Goal: Information Seeking & Learning: Check status

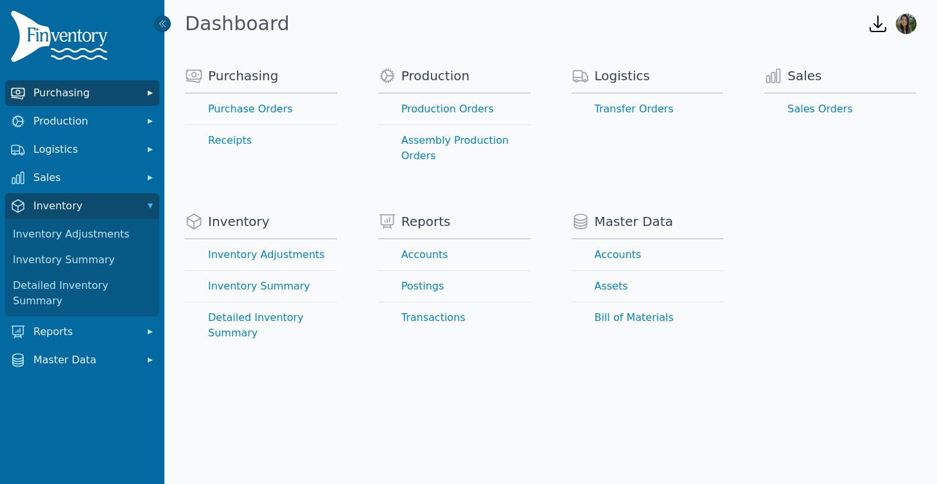
click at [76, 101] on button "Purchasing" at bounding box center [82, 93] width 154 height 26
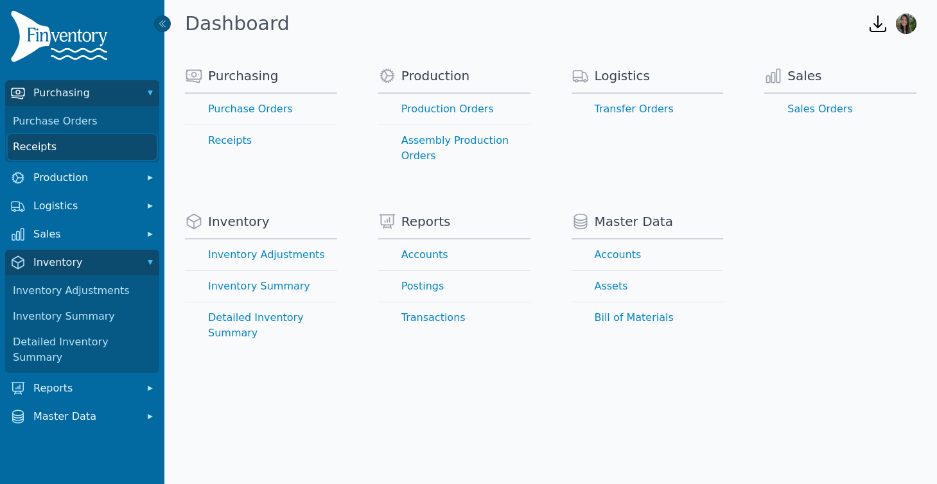
click at [55, 145] on link "Receipts" at bounding box center [82, 147] width 149 height 26
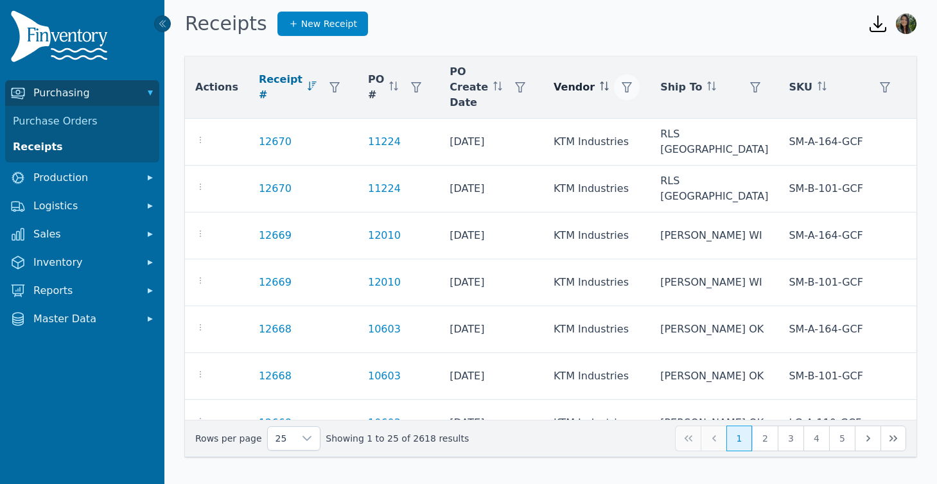
click at [622, 83] on icon "button" at bounding box center [627, 87] width 10 height 10
click at [625, 125] on div "Any" at bounding box center [651, 122] width 110 height 26
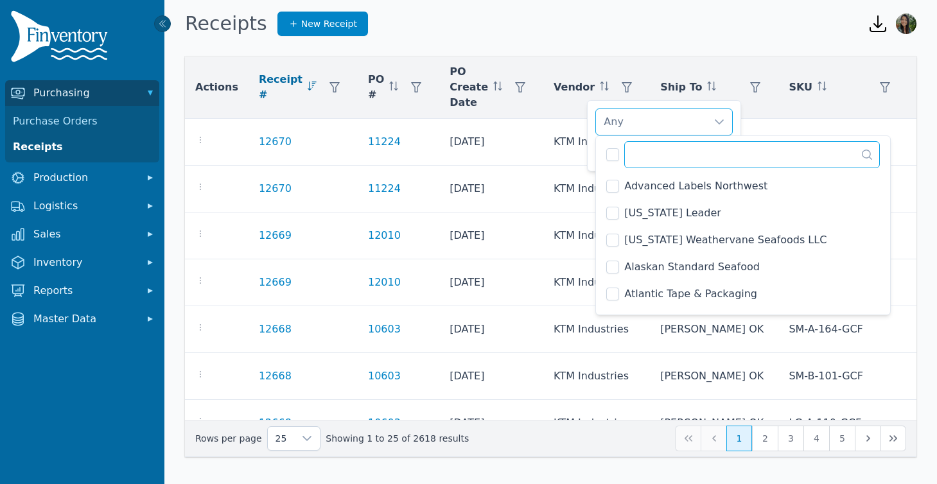
click at [666, 164] on input "text" at bounding box center [752, 154] width 256 height 27
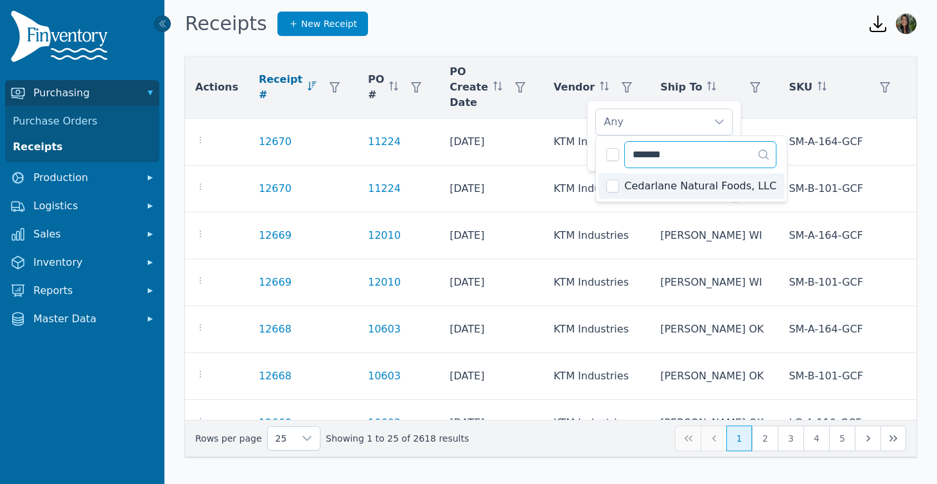
type input "*******"
click at [682, 119] on div "Cedarlane Natural Foods, LLC" at bounding box center [651, 122] width 110 height 26
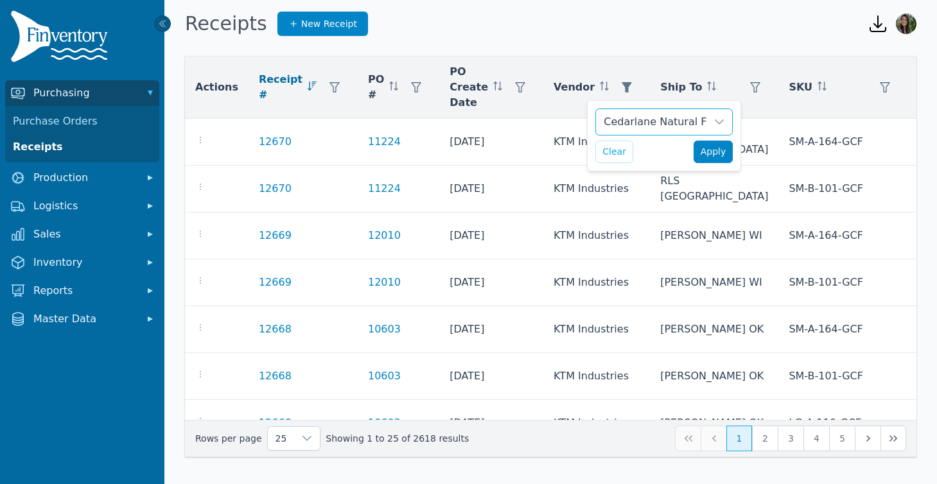
click at [713, 157] on span "Apply" at bounding box center [713, 151] width 26 height 13
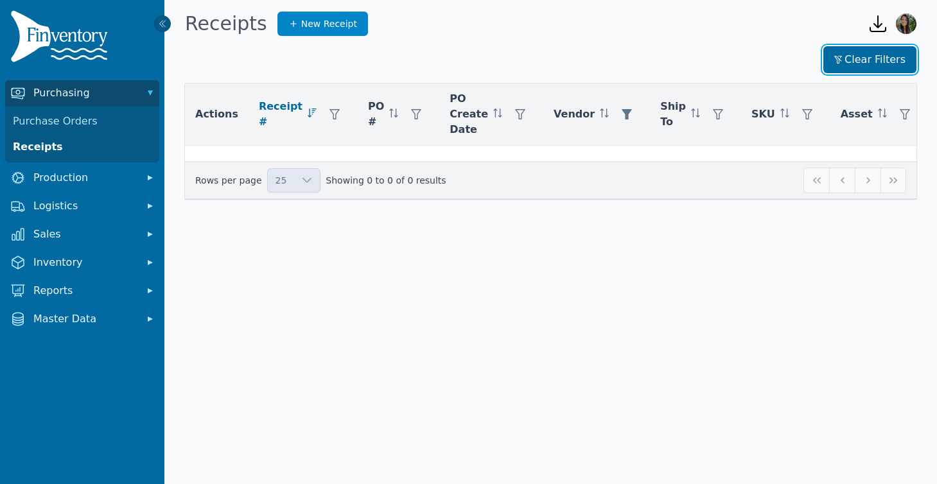
click at [853, 63] on button "Clear Filters" at bounding box center [869, 59] width 93 height 27
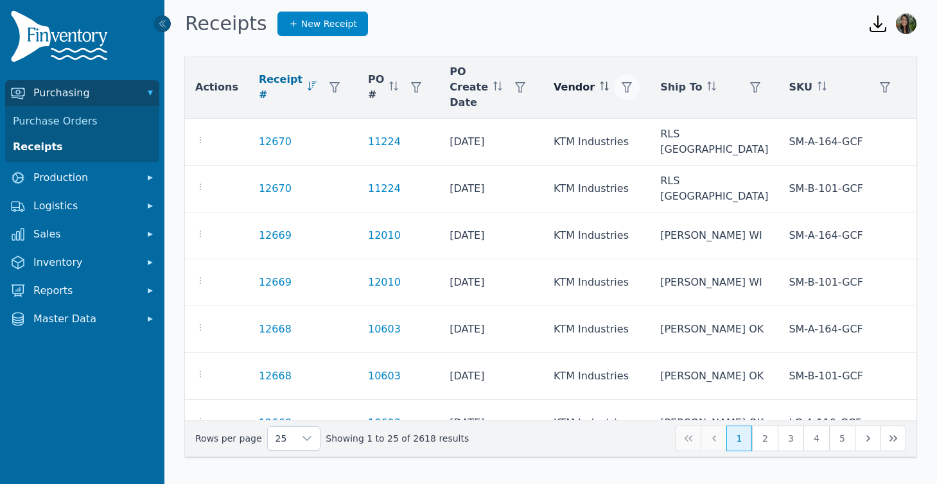
click at [622, 86] on icon "button" at bounding box center [627, 87] width 10 height 10
click at [629, 127] on div "Any" at bounding box center [651, 122] width 110 height 26
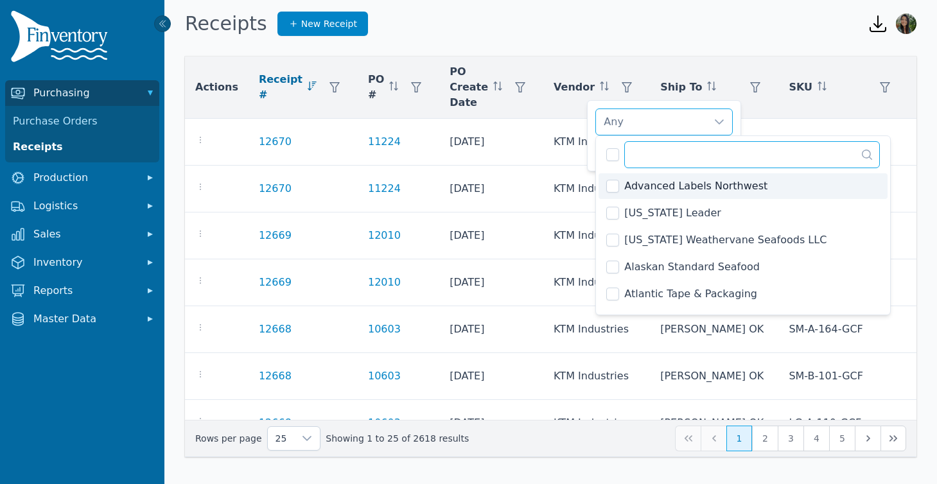
click at [651, 157] on input "text" at bounding box center [752, 154] width 256 height 27
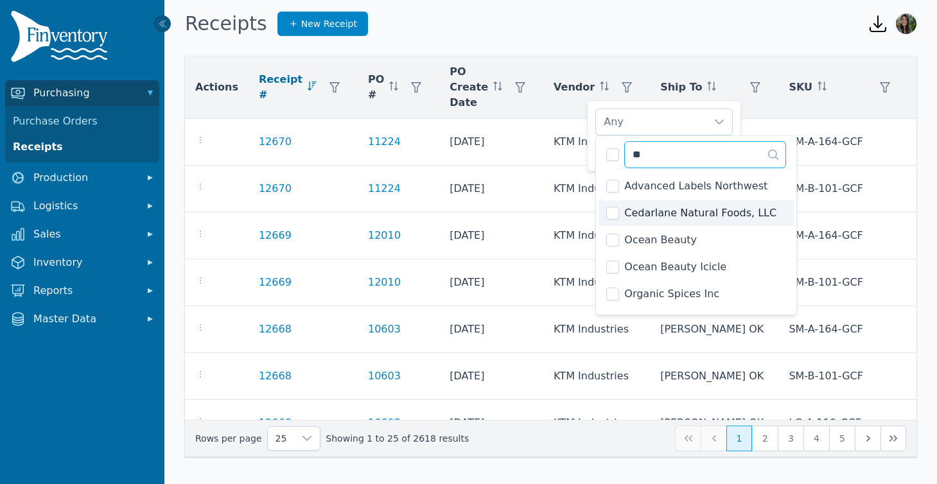
type input "**"
click at [666, 213] on span "Cedarlane Natural Foods, LLC" at bounding box center [700, 212] width 152 height 15
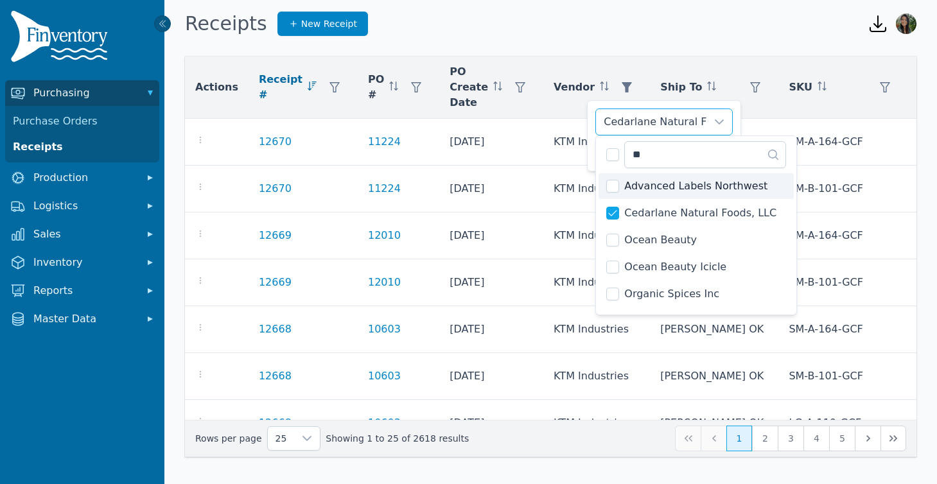
click at [668, 124] on div "Cedarlane Natural Foods, LLC" at bounding box center [651, 122] width 110 height 26
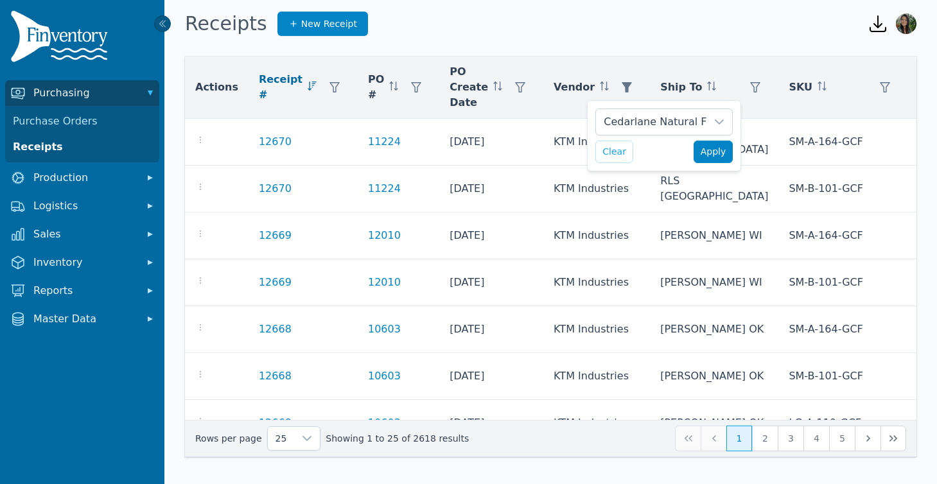
click at [712, 148] on span "Apply" at bounding box center [713, 151] width 26 height 13
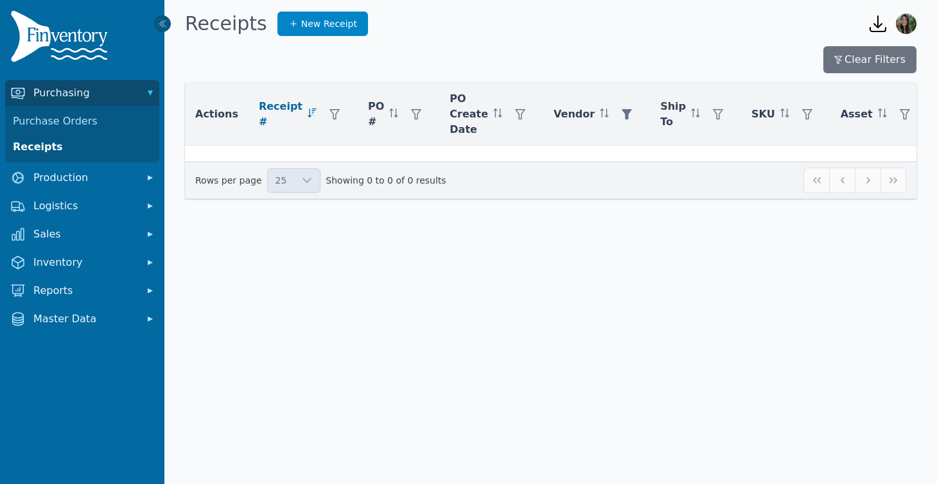
click at [869, 190] on div "25 Showing 0 to 0 of 0 results" at bounding box center [550, 181] width 711 height 26
click at [49, 123] on link "Purchase Orders" at bounding box center [82, 122] width 149 height 26
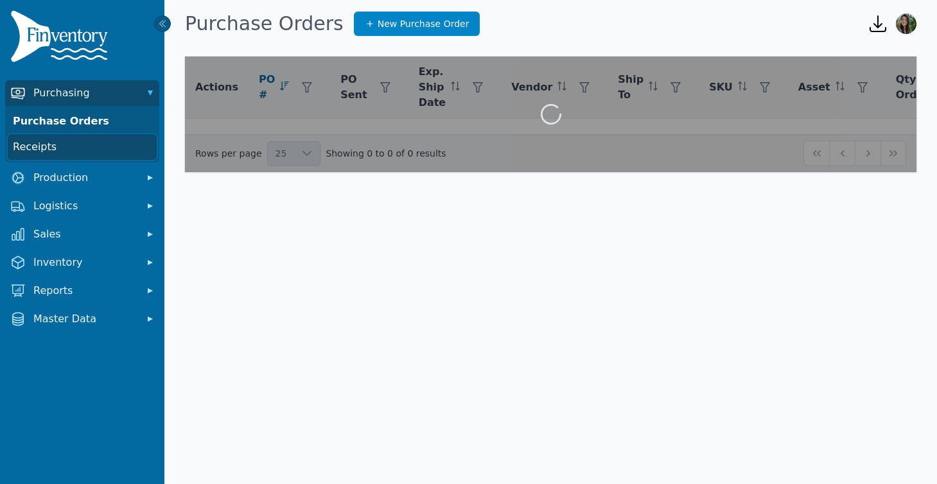
click at [45, 150] on link "Receipts" at bounding box center [82, 147] width 149 height 26
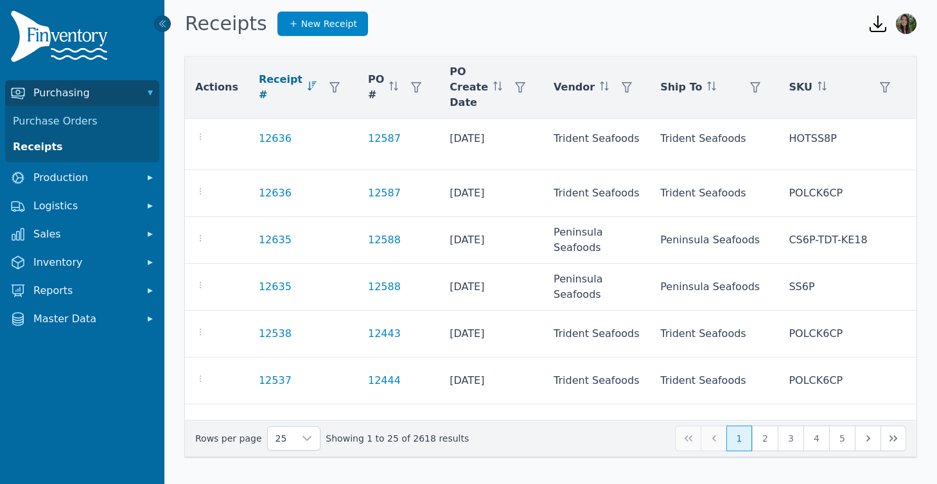
scroll to position [957, 0]
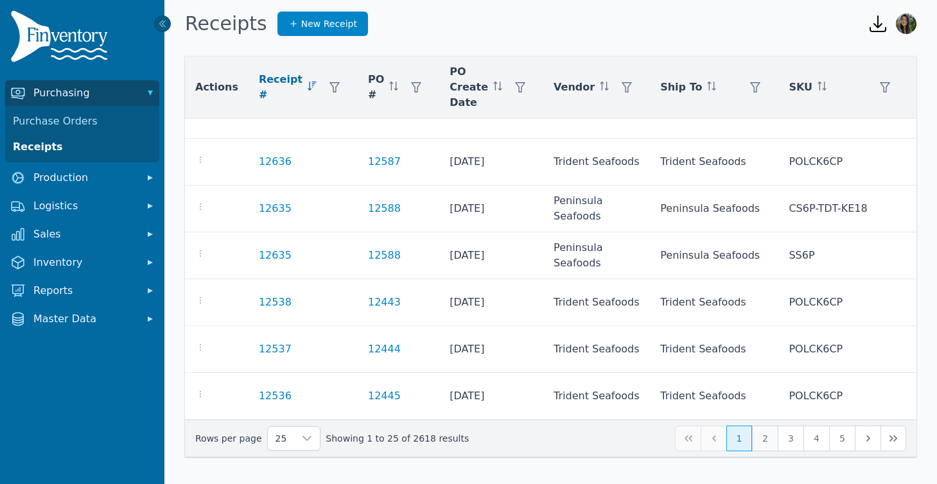
click at [773, 440] on button "2" at bounding box center [765, 439] width 26 height 26
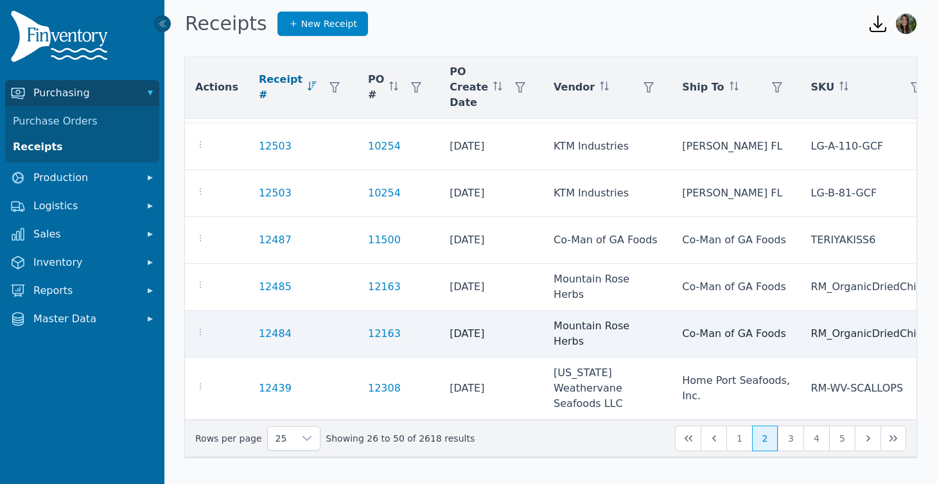
scroll to position [942, 0]
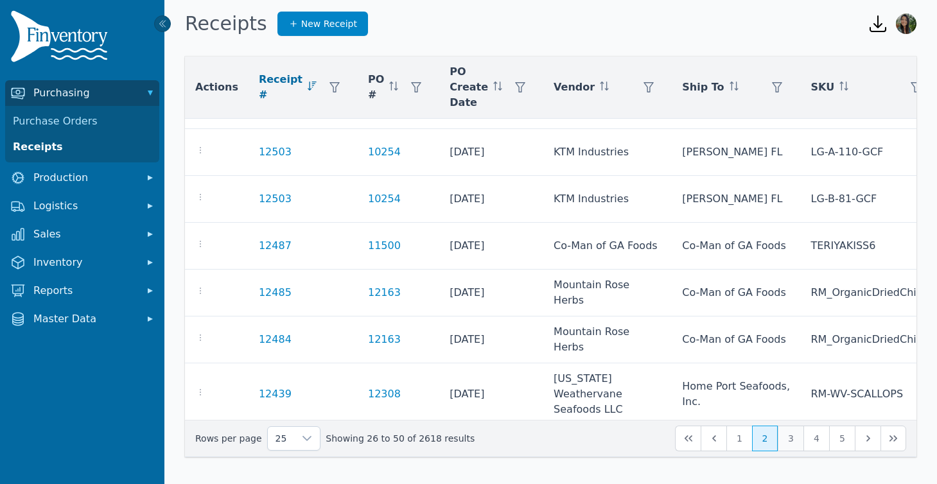
click at [792, 440] on button "3" at bounding box center [791, 439] width 26 height 26
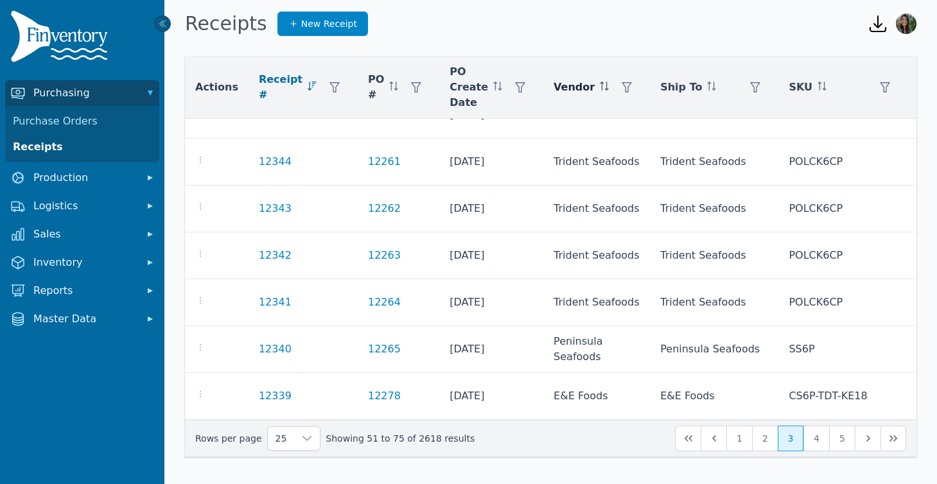
scroll to position [896, 0]
click at [572, 94] on div "Vendor" at bounding box center [596, 87] width 86 height 26
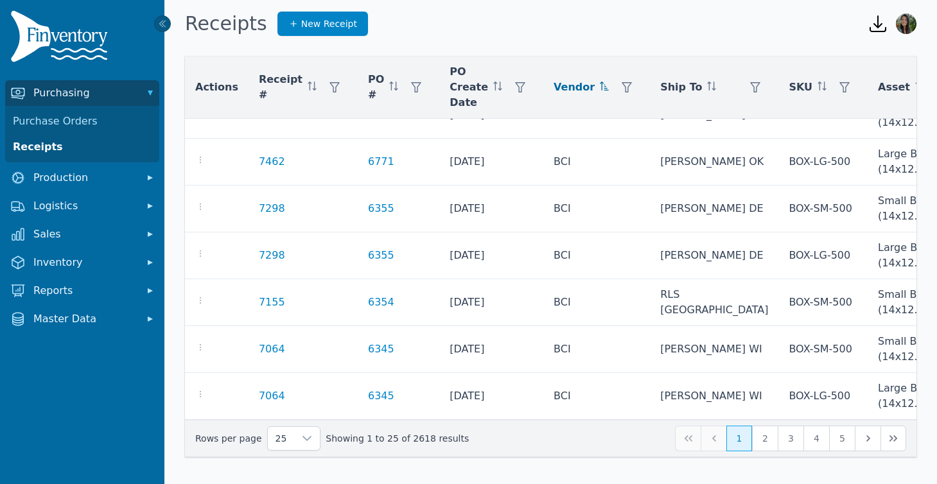
scroll to position [880, 0]
click at [614, 97] on button "button" at bounding box center [627, 87] width 26 height 26
click at [648, 127] on div "Any" at bounding box center [651, 122] width 110 height 26
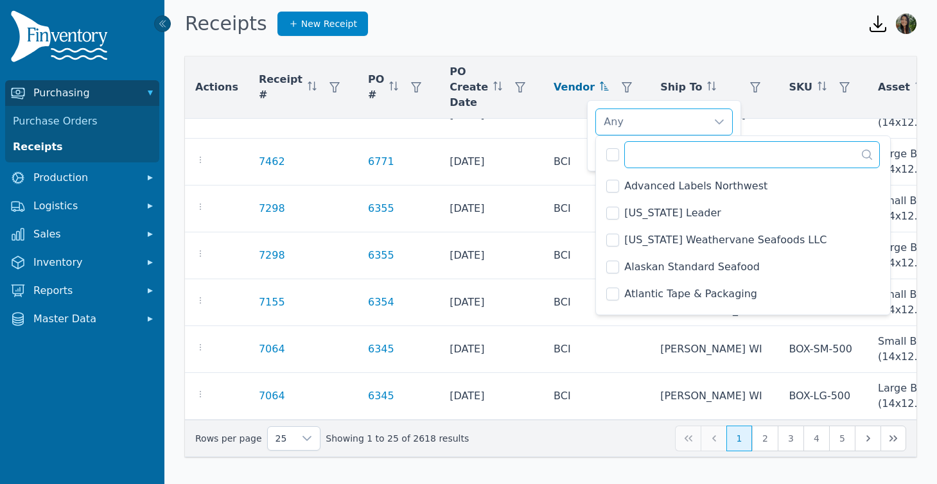
click at [666, 163] on input "text" at bounding box center [752, 154] width 256 height 27
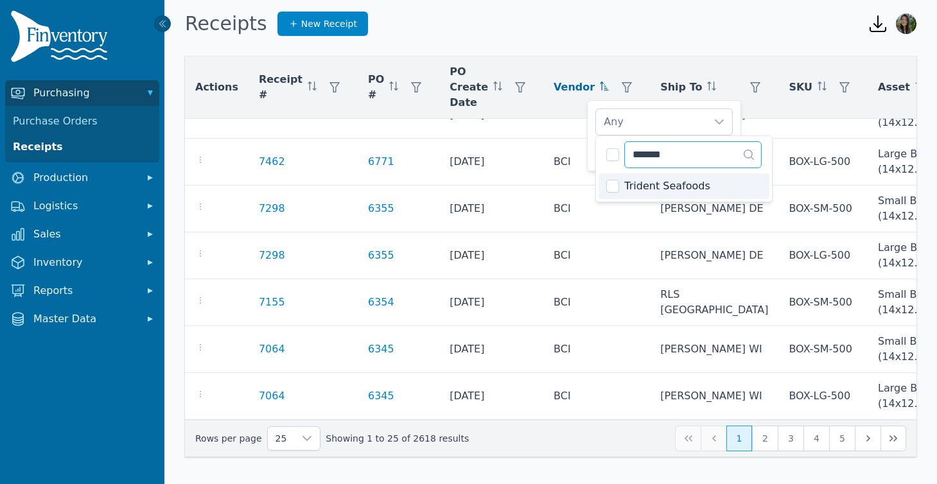
type input "*******"
click at [622, 191] on li "Trident Seafoods" at bounding box center [683, 186] width 171 height 26
click at [693, 123] on div "Trident Seafoods" at bounding box center [651, 122] width 110 height 26
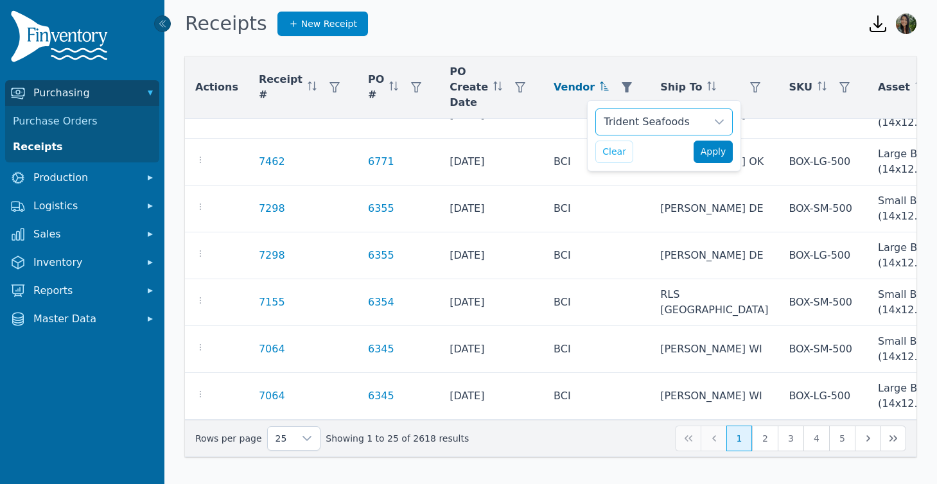
click at [710, 151] on span "Apply" at bounding box center [713, 151] width 26 height 13
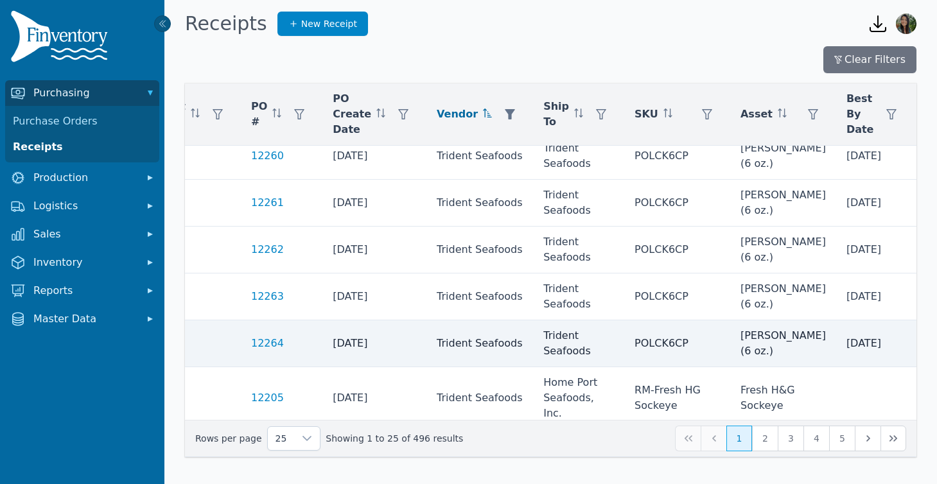
scroll to position [953, 117]
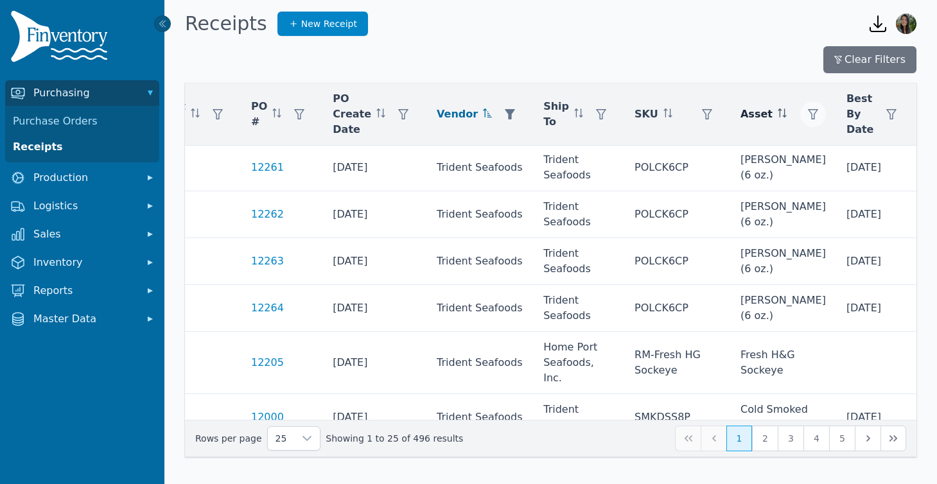
click at [808, 113] on icon "button" at bounding box center [813, 114] width 10 height 10
click at [774, 153] on div "Any" at bounding box center [801, 149] width 110 height 26
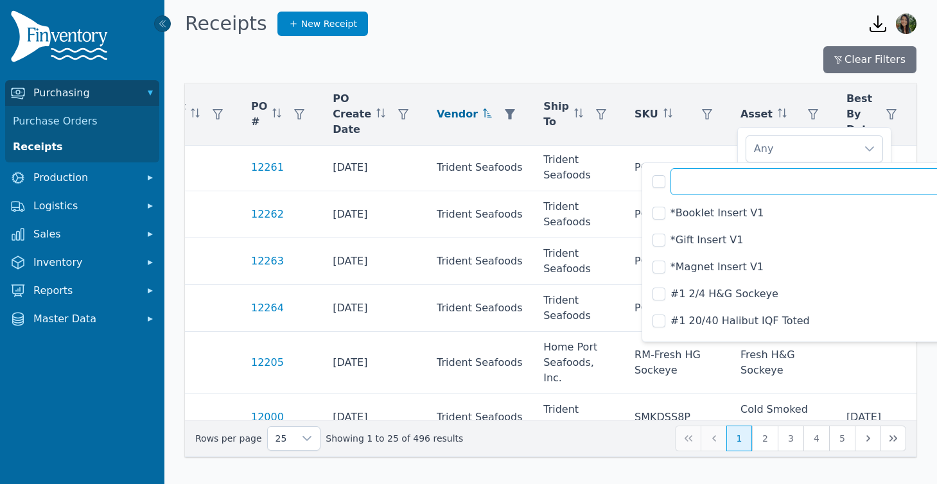
click at [749, 184] on input "text" at bounding box center [812, 181] width 284 height 27
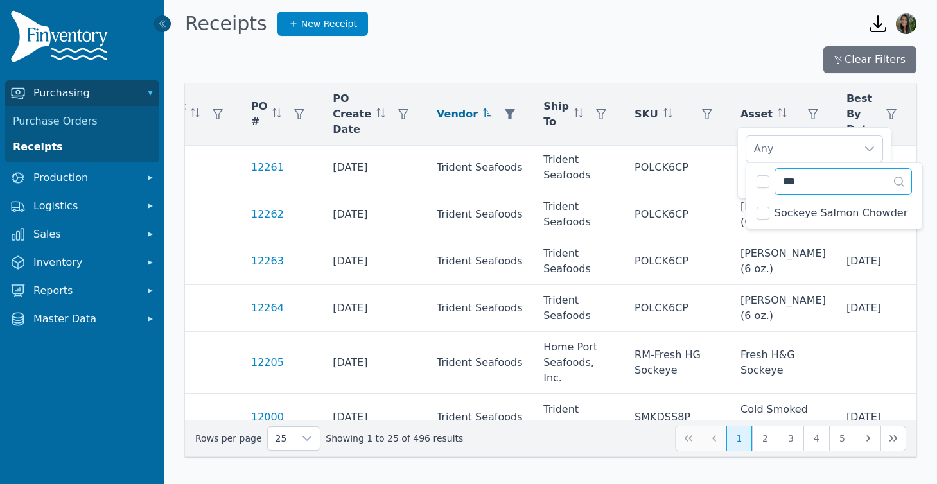
scroll to position [0, 0]
type input "***"
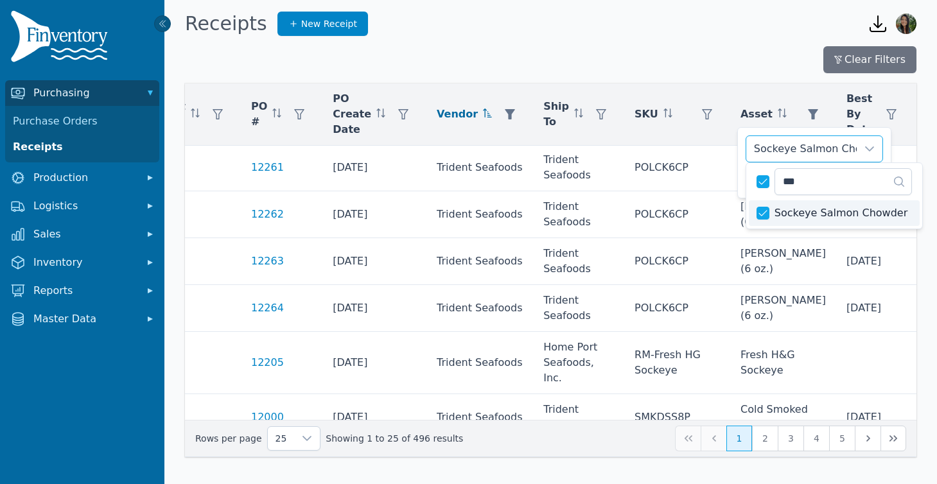
click at [800, 144] on div "Sockeye Salmon Chowder" at bounding box center [801, 149] width 110 height 26
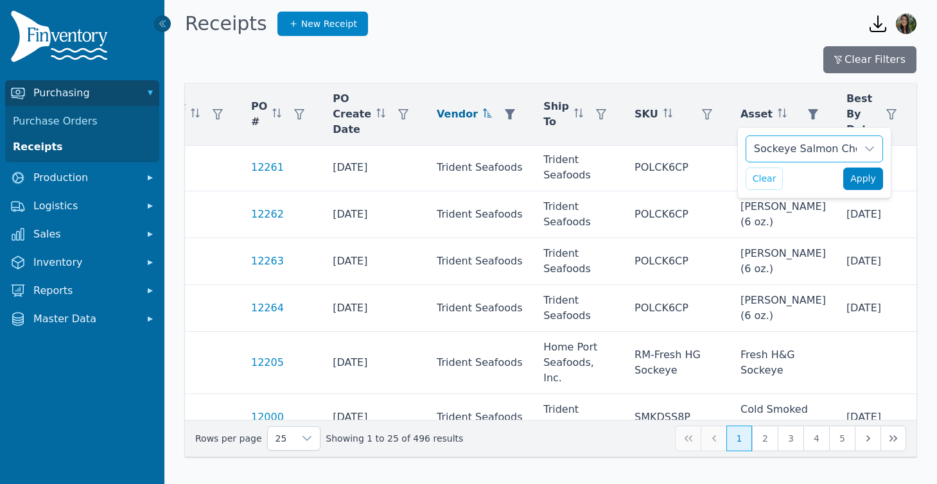
click at [850, 168] on button "Apply" at bounding box center [863, 179] width 40 height 22
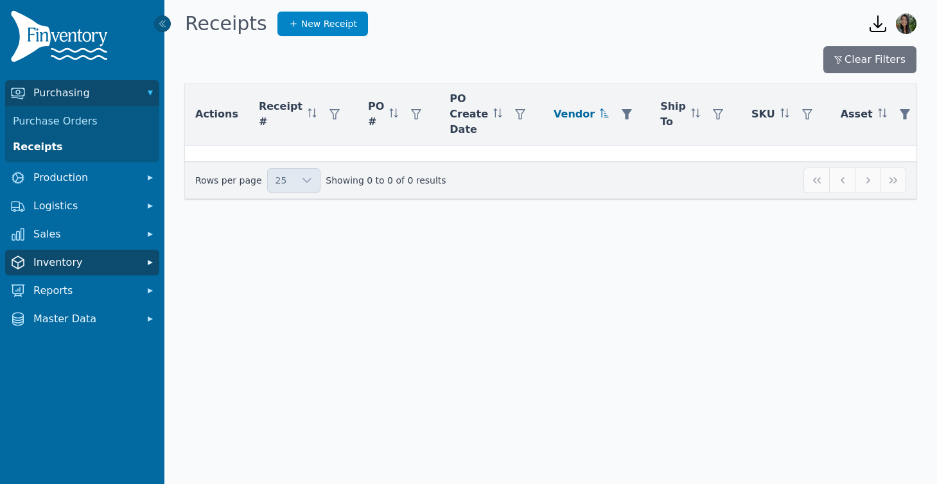
click at [62, 267] on span "Inventory" at bounding box center [84, 262] width 103 height 15
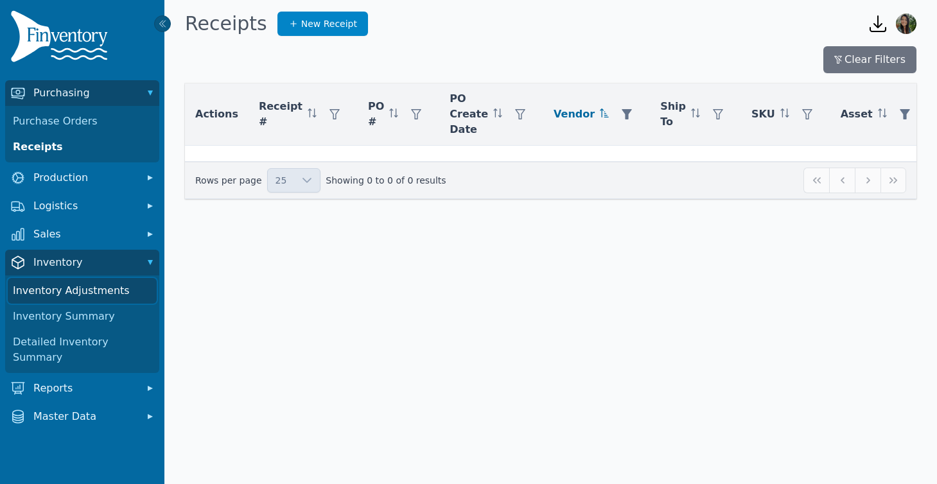
click at [97, 287] on link "Inventory Adjustments" at bounding box center [82, 291] width 149 height 26
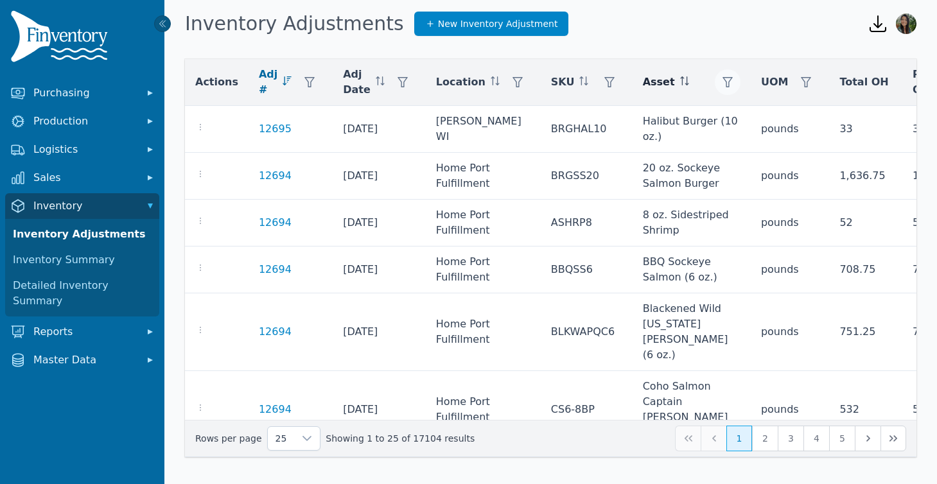
click at [722, 83] on icon "button" at bounding box center [727, 82] width 10 height 10
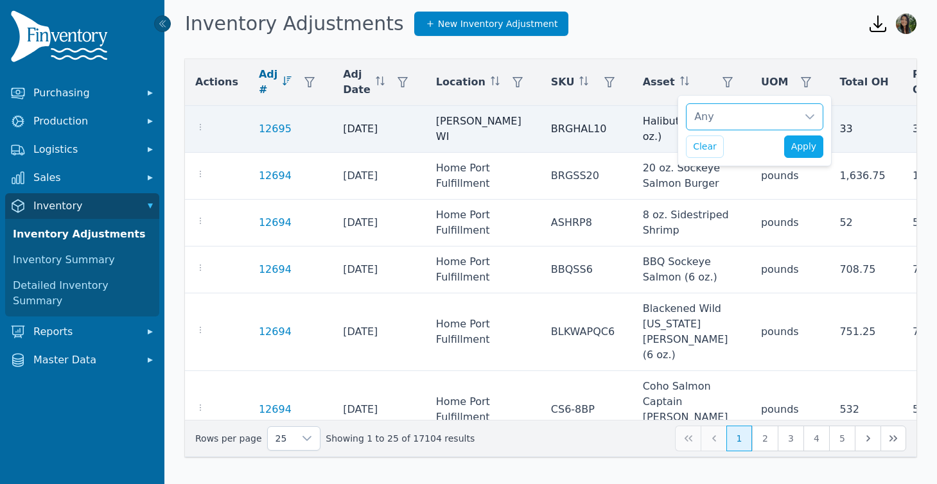
scroll to position [13, 8]
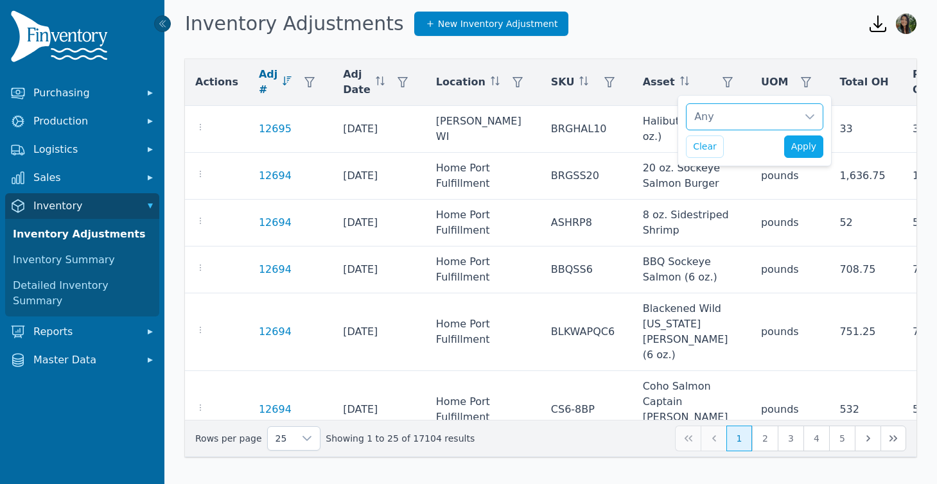
click at [704, 127] on div "Any" at bounding box center [741, 117] width 110 height 26
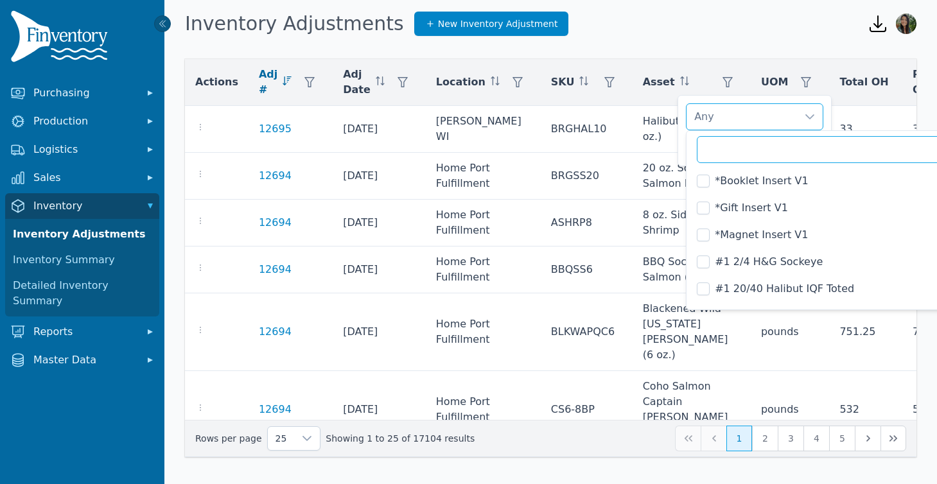
click at [742, 153] on input "text" at bounding box center [848, 149] width 302 height 27
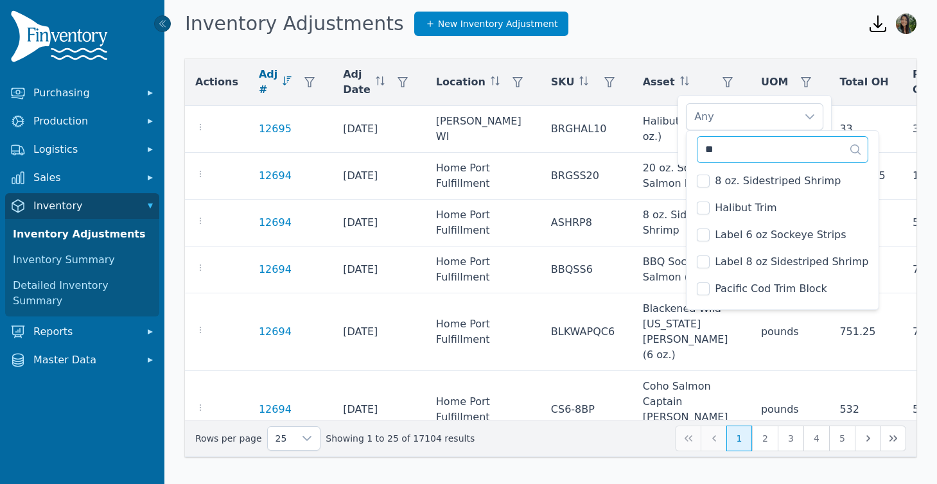
type input "*"
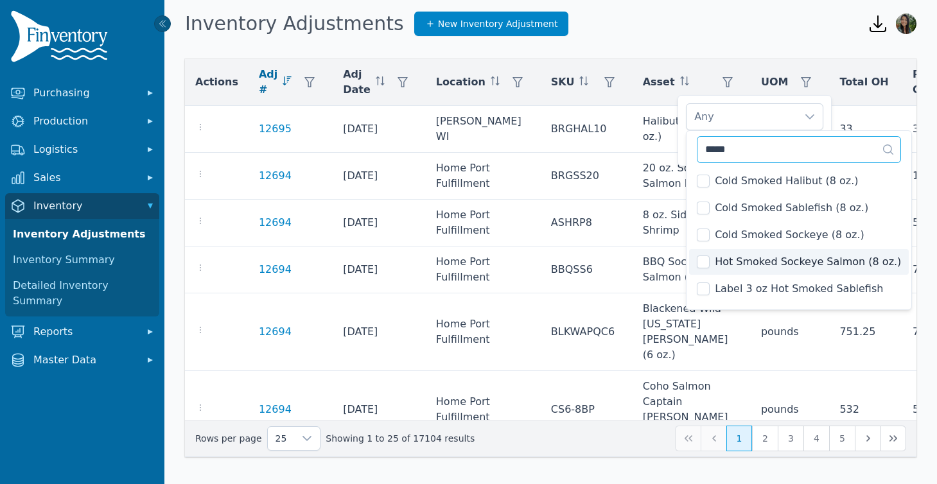
scroll to position [49, 0]
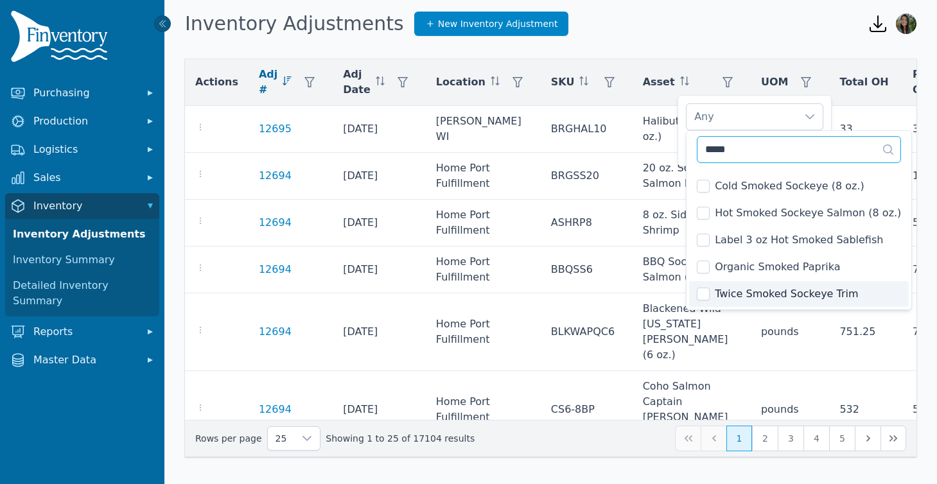
type input "*****"
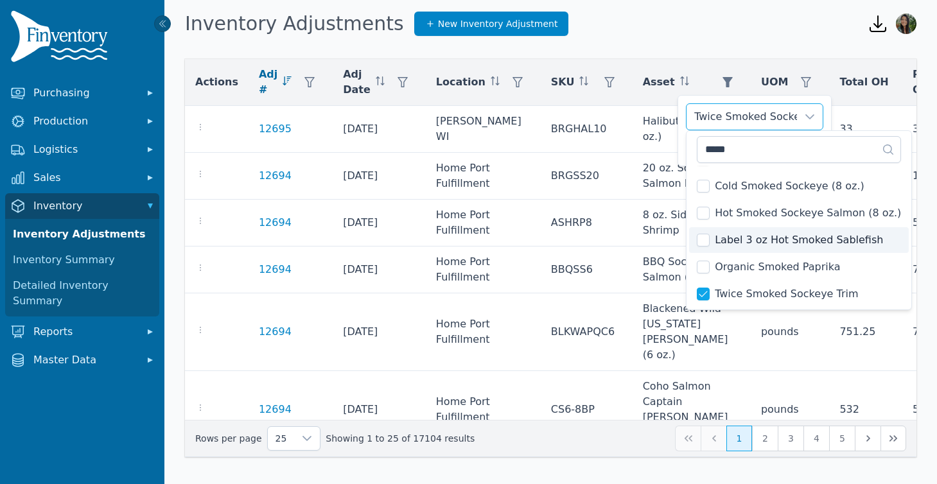
click at [758, 117] on div "Twice Smoked Sockeye Trim" at bounding box center [741, 117] width 110 height 26
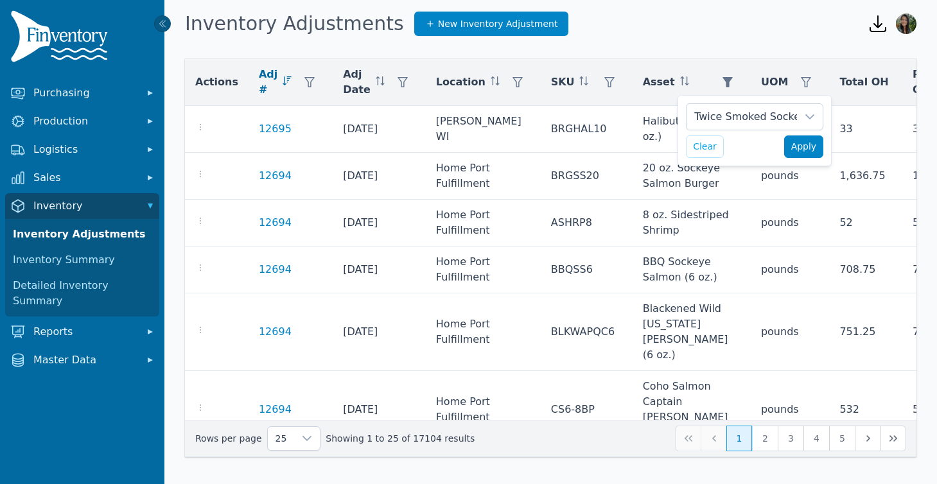
click at [792, 144] on span "Apply" at bounding box center [804, 146] width 26 height 13
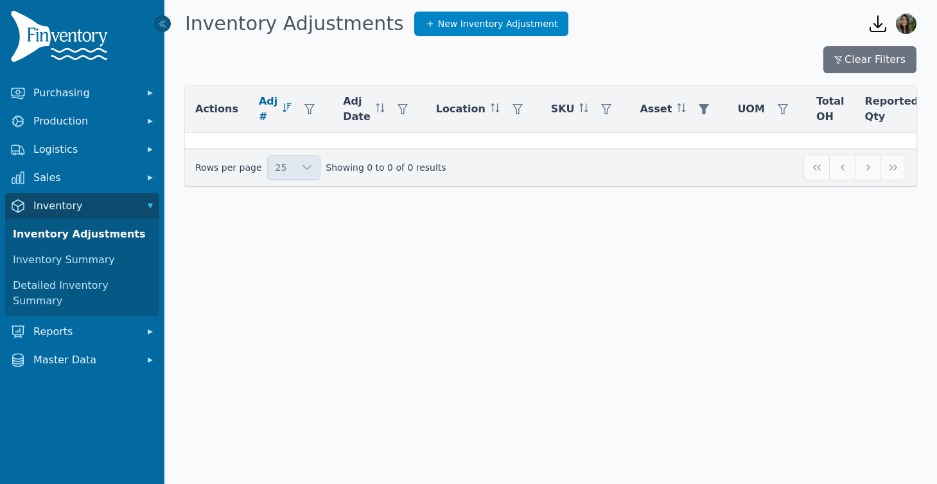
click at [862, 175] on div "25 Showing 0 to 0 of 0 results" at bounding box center [550, 168] width 711 height 26
click at [699, 109] on icon "button" at bounding box center [704, 109] width 10 height 10
click at [708, 146] on div "Twice Smoked Sockeye Trim" at bounding box center [727, 144] width 110 height 26
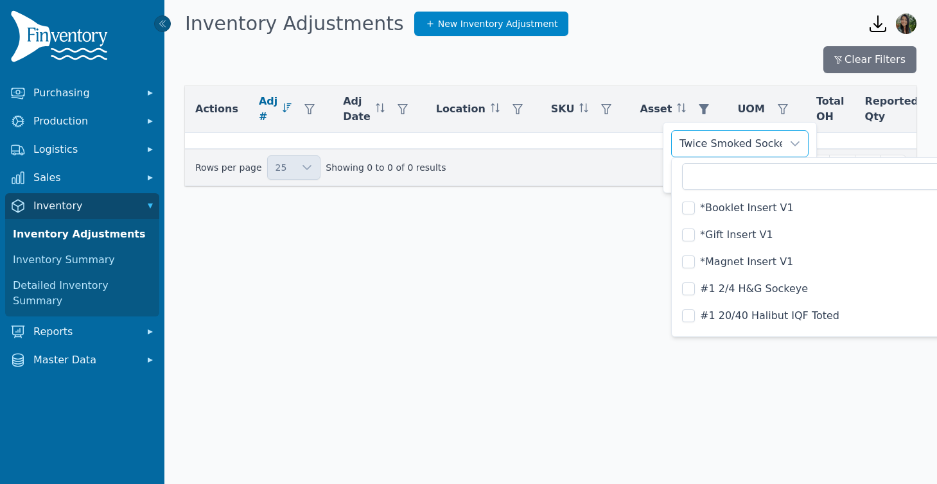
scroll to position [0, 0]
click at [708, 146] on div "Twice Smoked Sockeye Trim" at bounding box center [727, 144] width 110 height 26
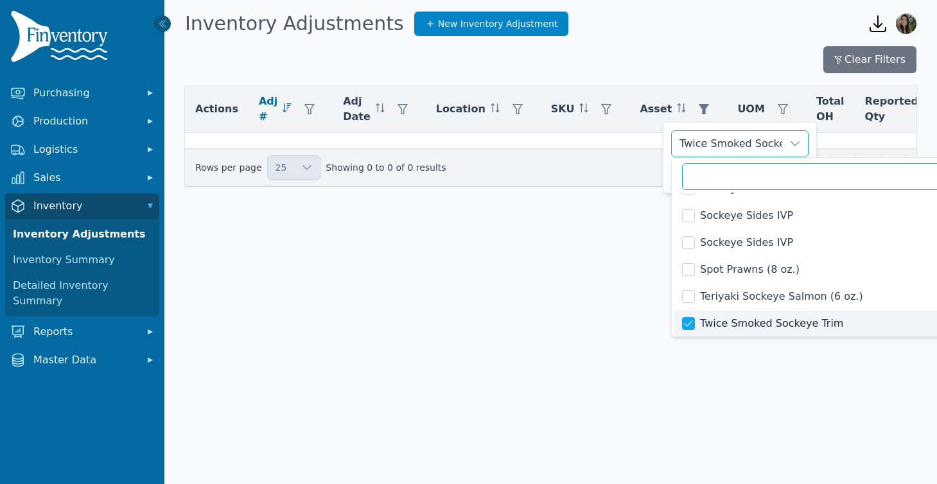
click at [724, 183] on input "text" at bounding box center [833, 176] width 302 height 27
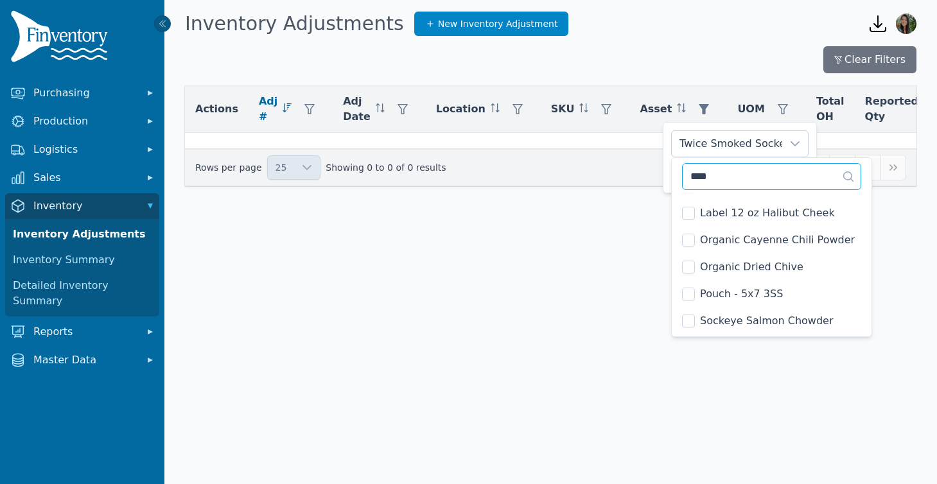
scroll to position [0, 0]
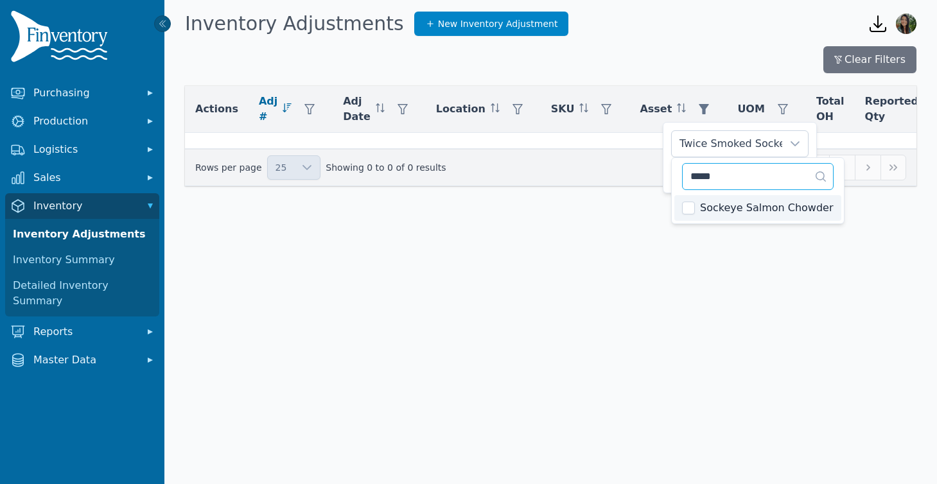
type input "*****"
click at [642, 250] on body "Purchasing Production Logistics Sales Inventory Inventory Adjustments Inventory…" at bounding box center [468, 242] width 937 height 484
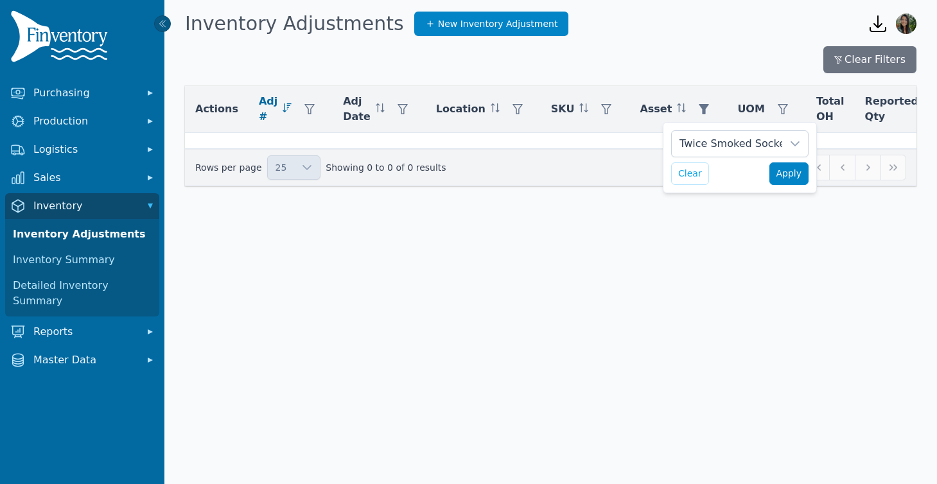
click at [782, 177] on span "Apply" at bounding box center [789, 173] width 26 height 13
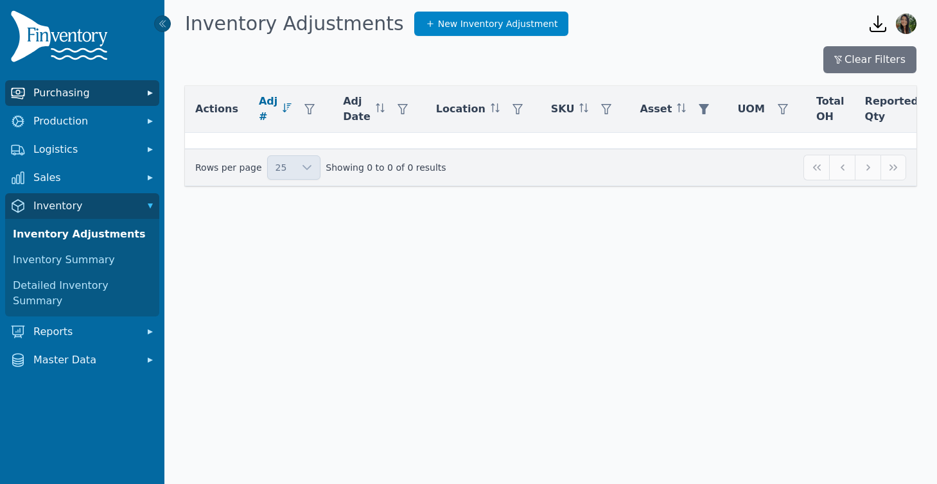
click at [79, 95] on span "Purchasing" at bounding box center [84, 92] width 103 height 15
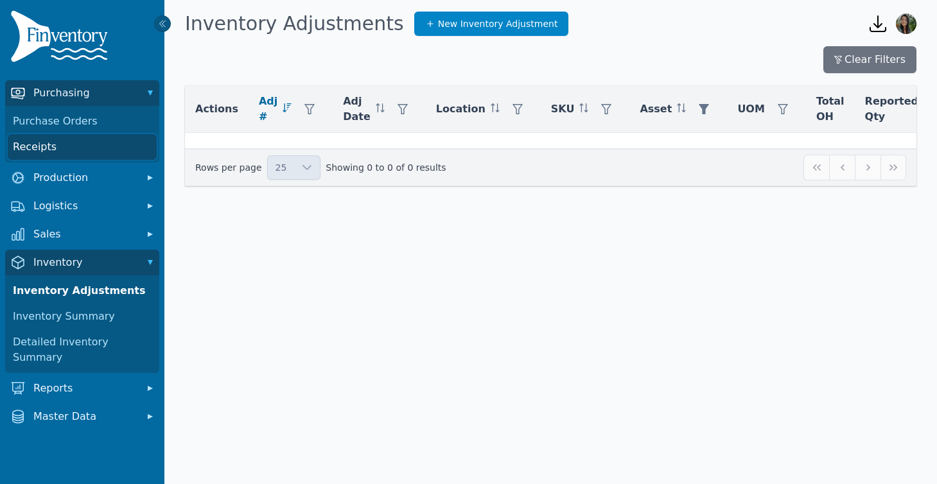
click at [57, 144] on link "Receipts" at bounding box center [82, 147] width 149 height 26
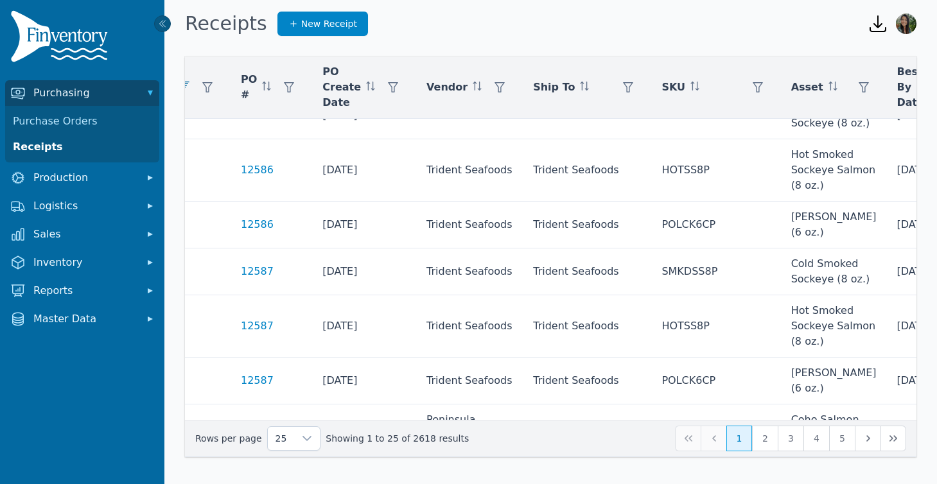
scroll to position [308, 127]
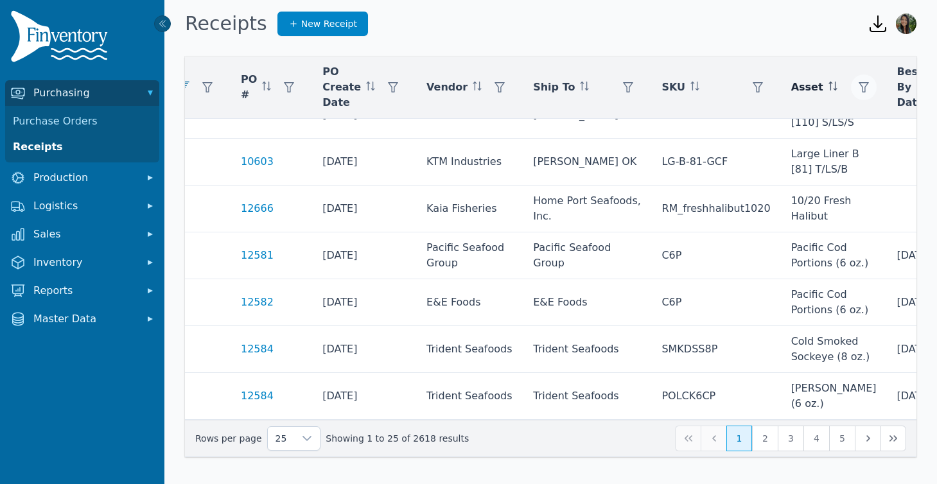
click at [858, 87] on icon "button" at bounding box center [863, 87] width 10 height 10
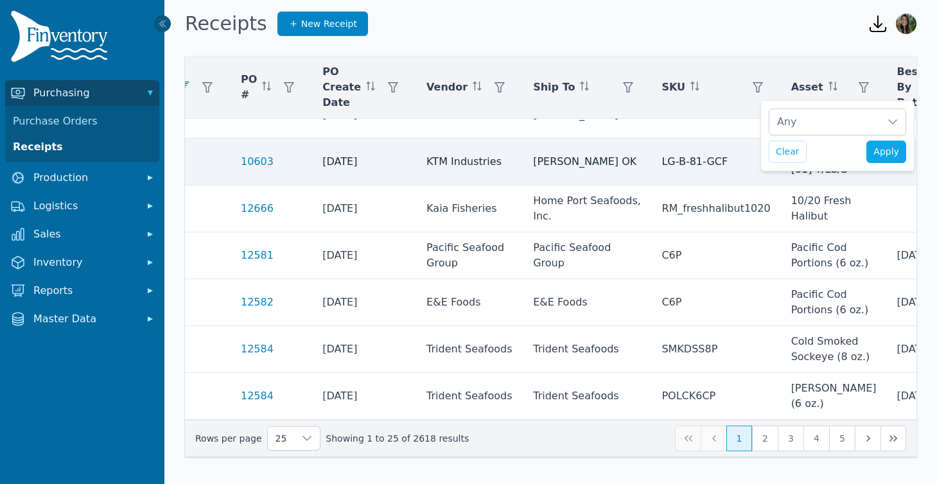
scroll to position [13, 8]
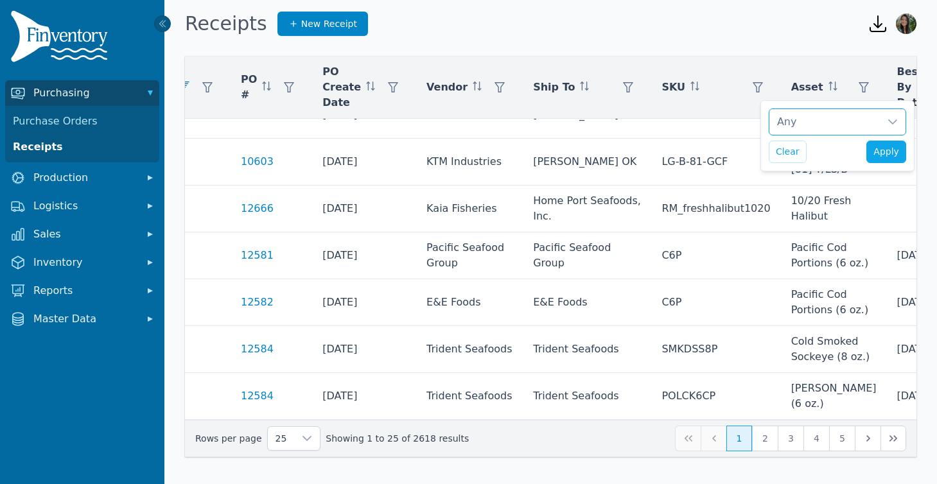
click at [797, 121] on div "Any" at bounding box center [824, 122] width 110 height 26
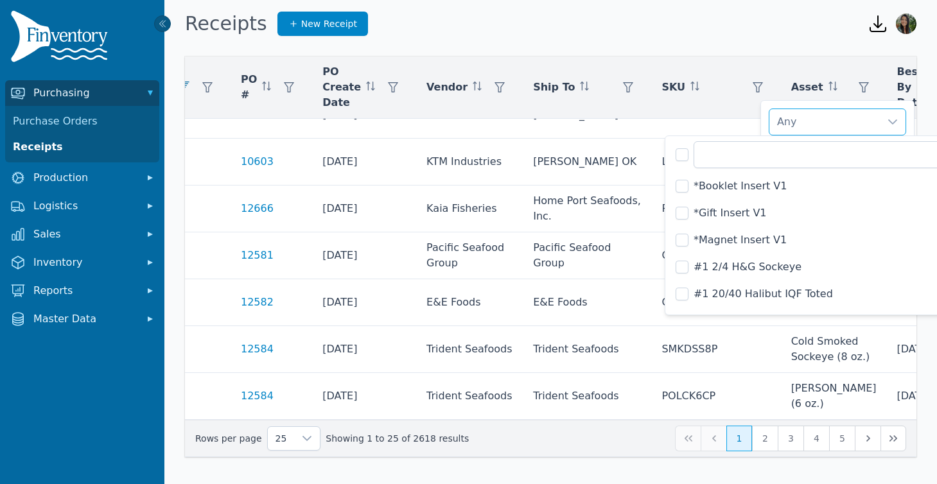
scroll to position [613, 0]
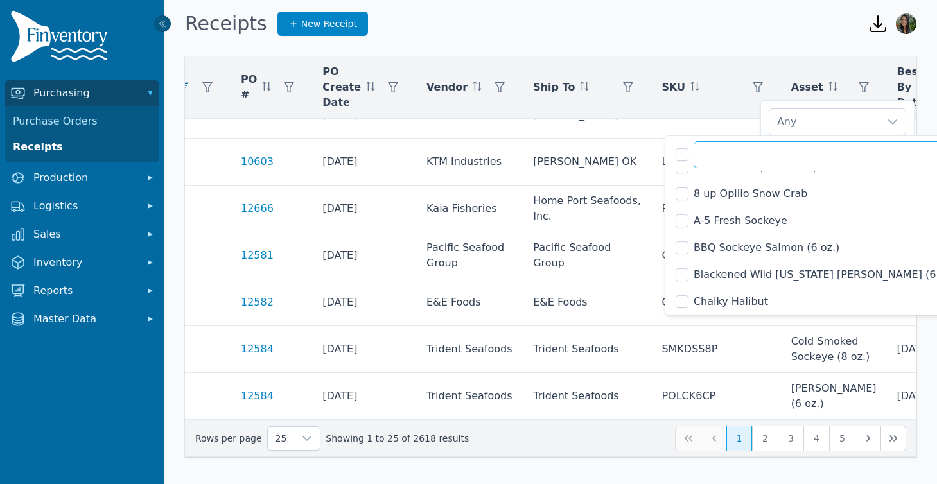
click at [771, 153] on input "text" at bounding box center [835, 154] width 284 height 27
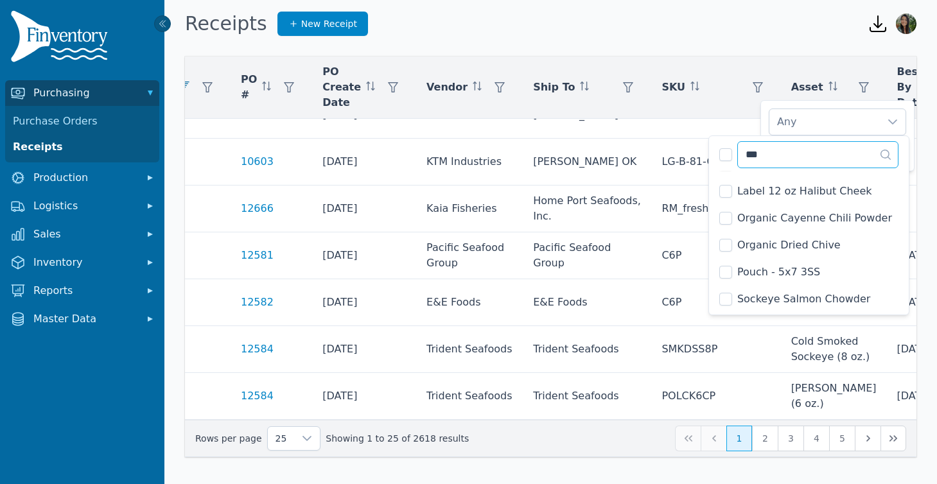
scroll to position [0, 0]
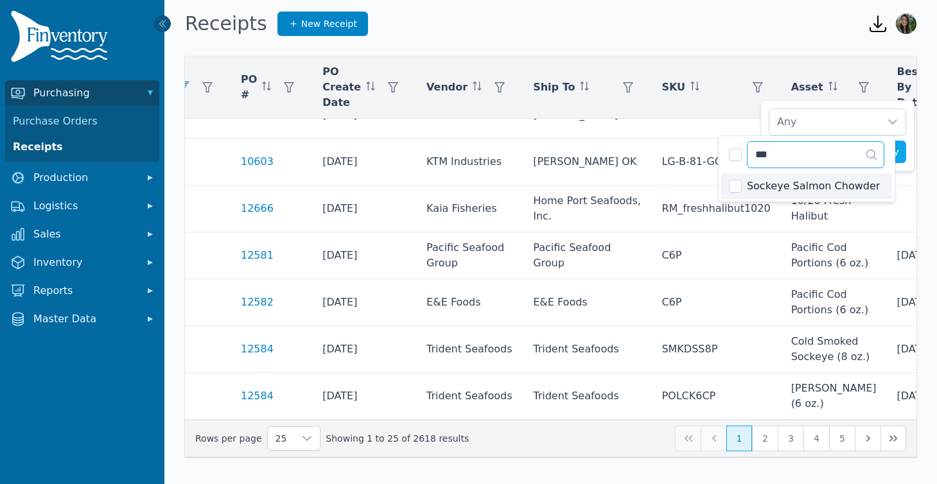
type input "***"
click at [819, 149] on input "***" at bounding box center [815, 154] width 137 height 27
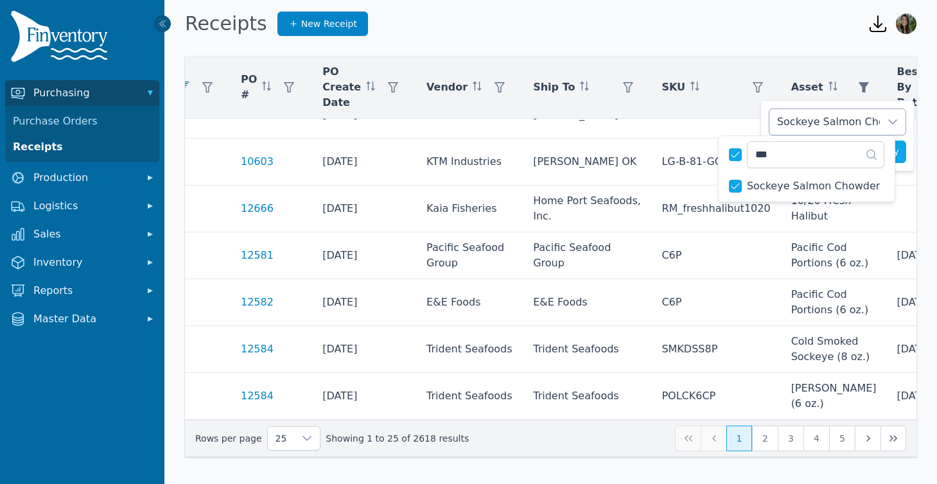
click at [828, 130] on div "Sockeye Salmon Chowder" at bounding box center [824, 122] width 110 height 26
click at [883, 150] on span "Apply" at bounding box center [886, 151] width 26 height 13
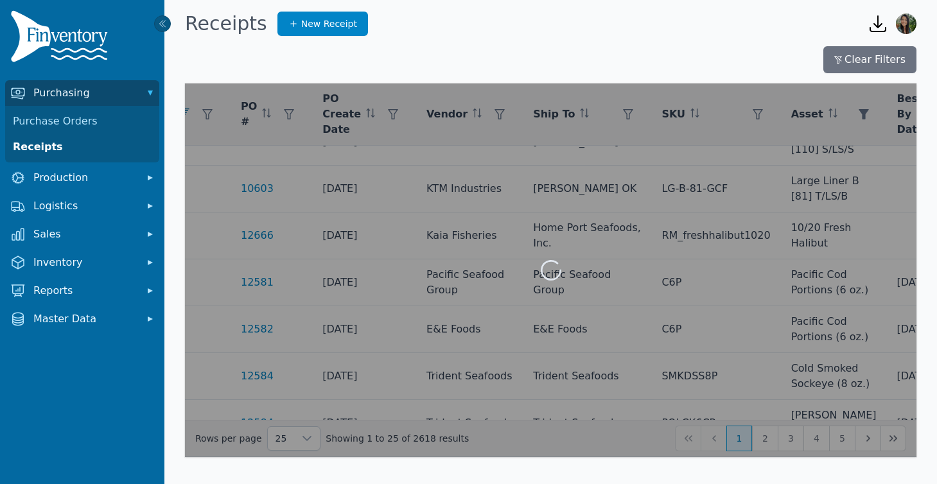
scroll to position [0, 127]
